Goal: Check status: Check status

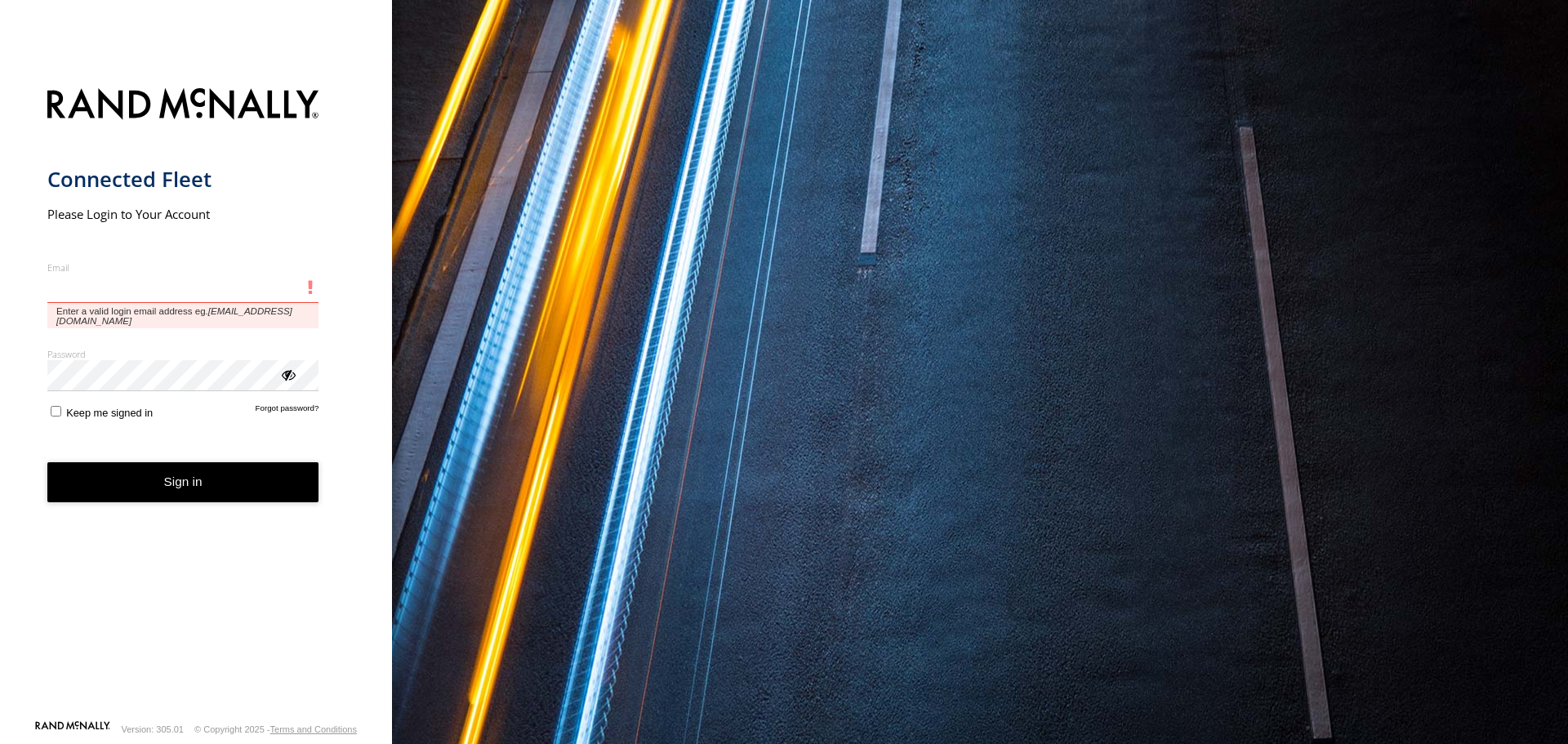
drag, startPoint x: 0, startPoint y: 0, endPoint x: 185, endPoint y: 299, distance: 351.6
click at [185, 299] on input "Email" at bounding box center [183, 288] width 272 height 30
type input "**********"
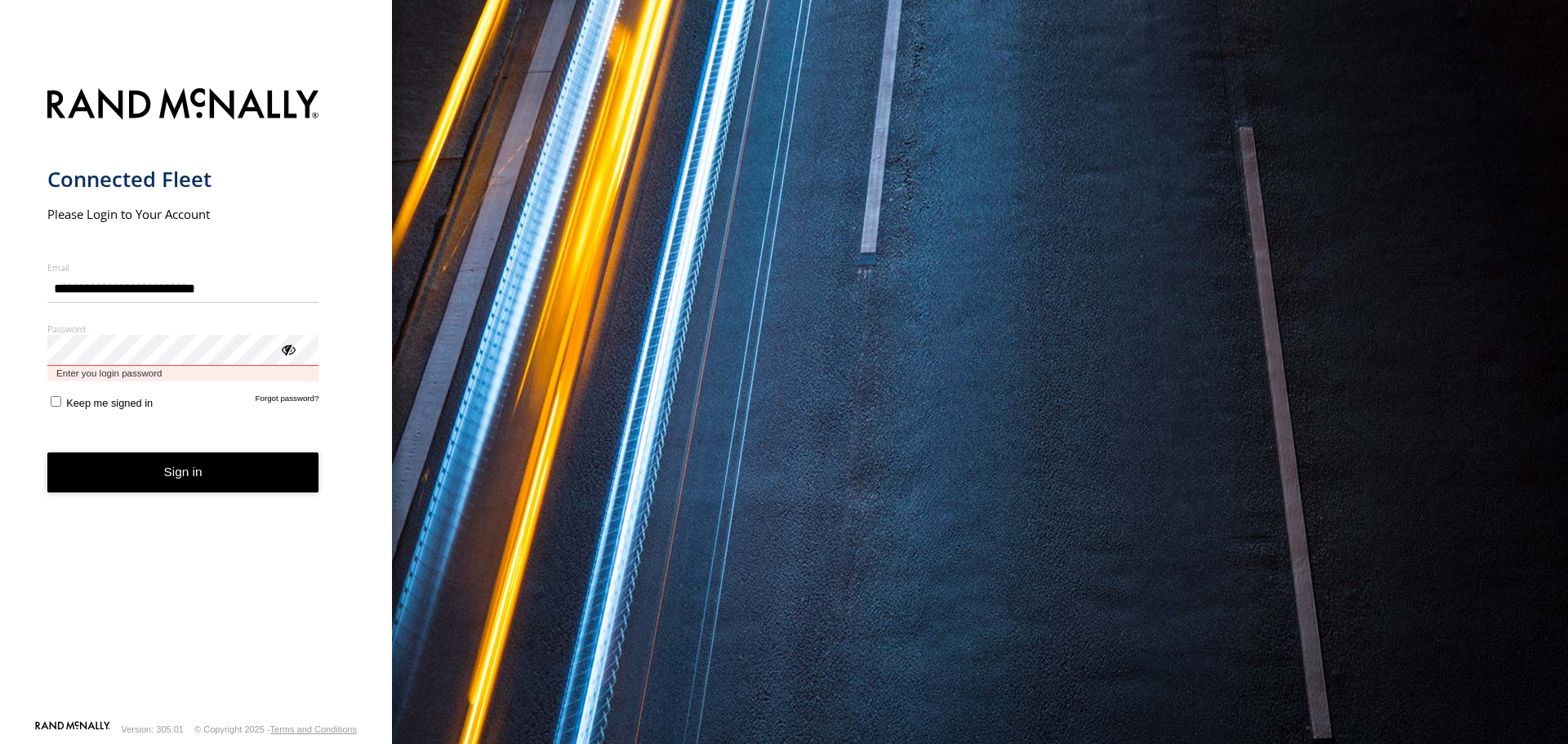
click at [47, 452] on button "Sign in" at bounding box center [183, 472] width 272 height 40
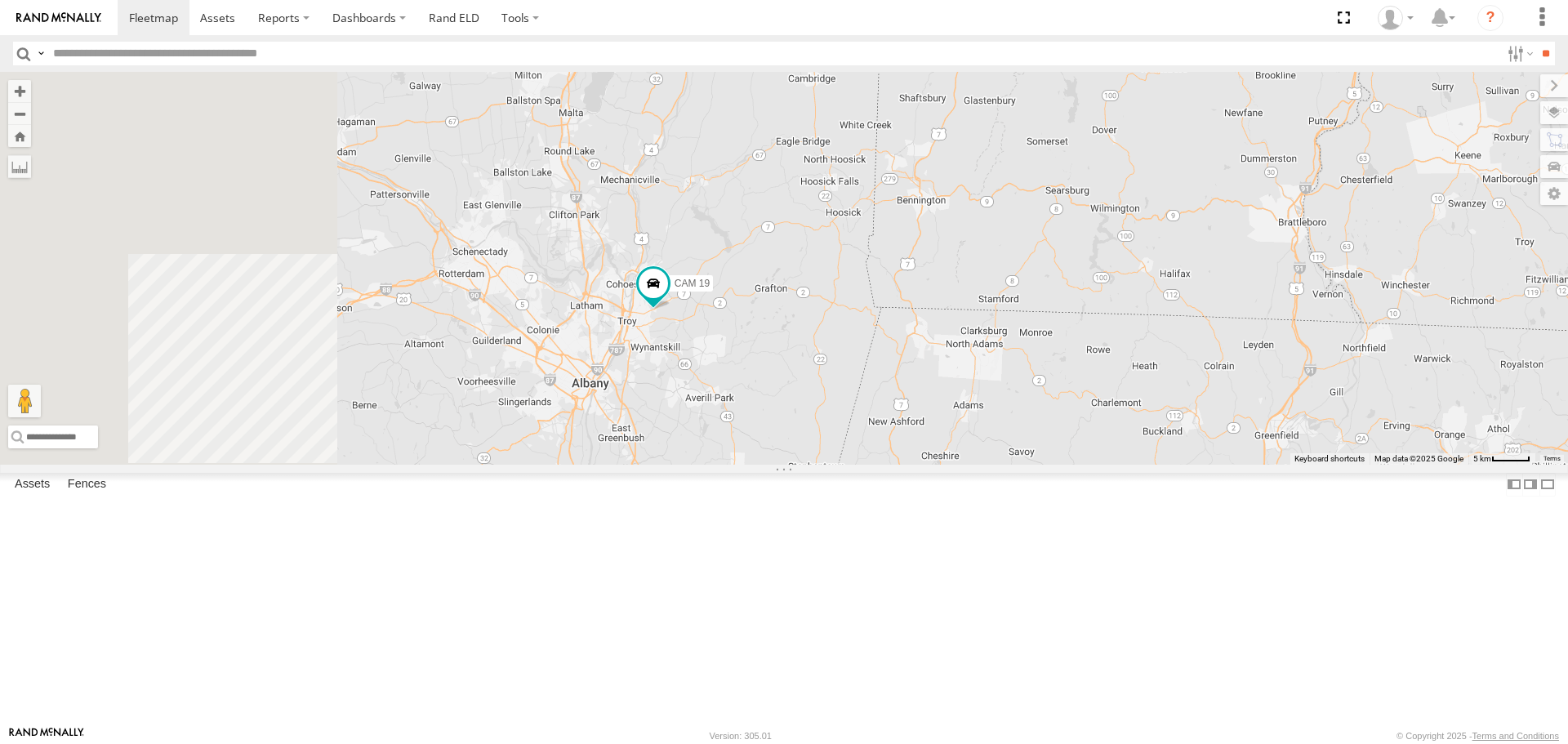
drag, startPoint x: 657, startPoint y: 488, endPoint x: 965, endPoint y: 485, distance: 308.0
click at [965, 464] on div "CAM 19 19 CAM 22" at bounding box center [784, 267] width 1568 height 392
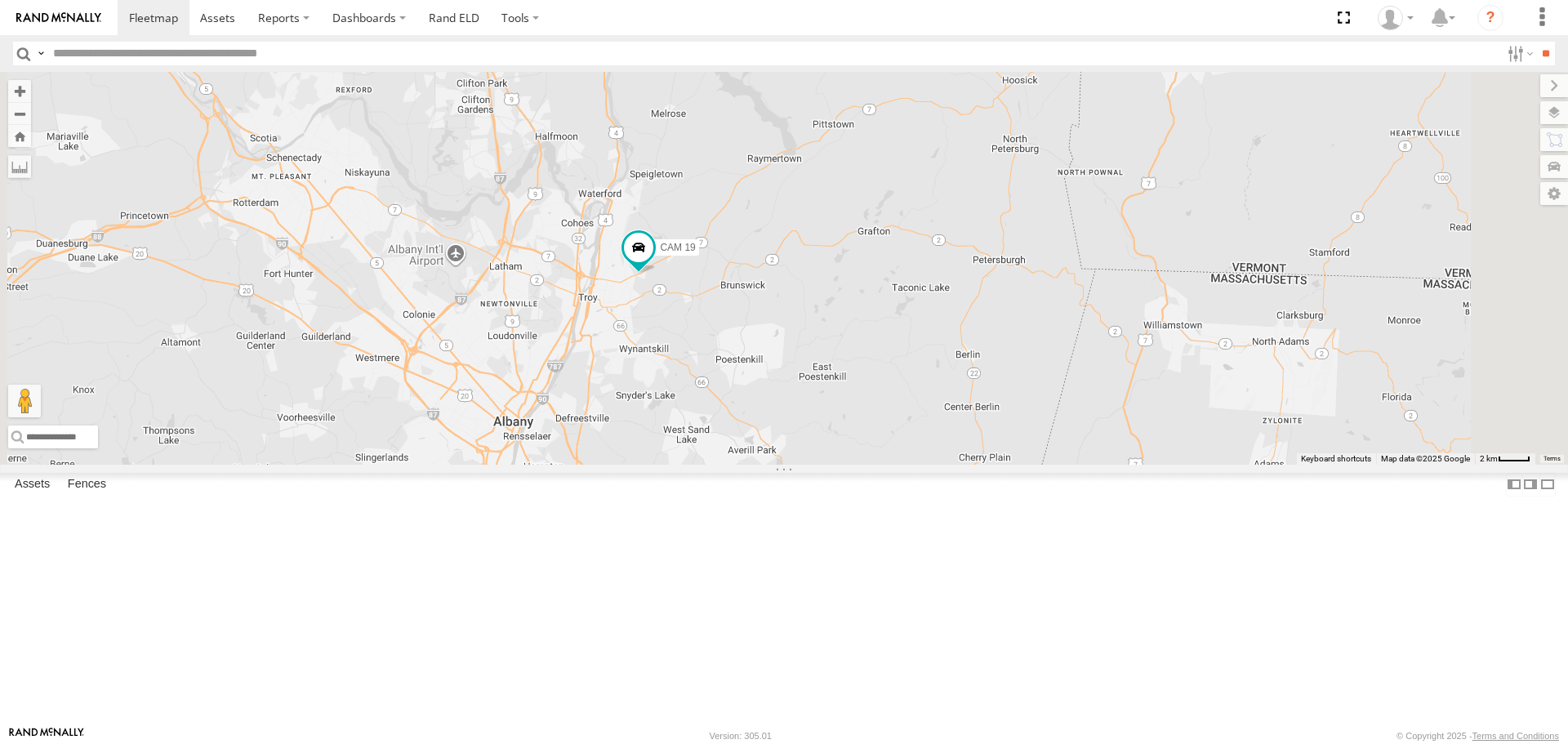
drag, startPoint x: 835, startPoint y: 447, endPoint x: 894, endPoint y: 460, distance: 60.4
click at [894, 460] on div "CAM 19 19 CAM 22" at bounding box center [784, 267] width 1568 height 392
